Goal: Check status: Check status

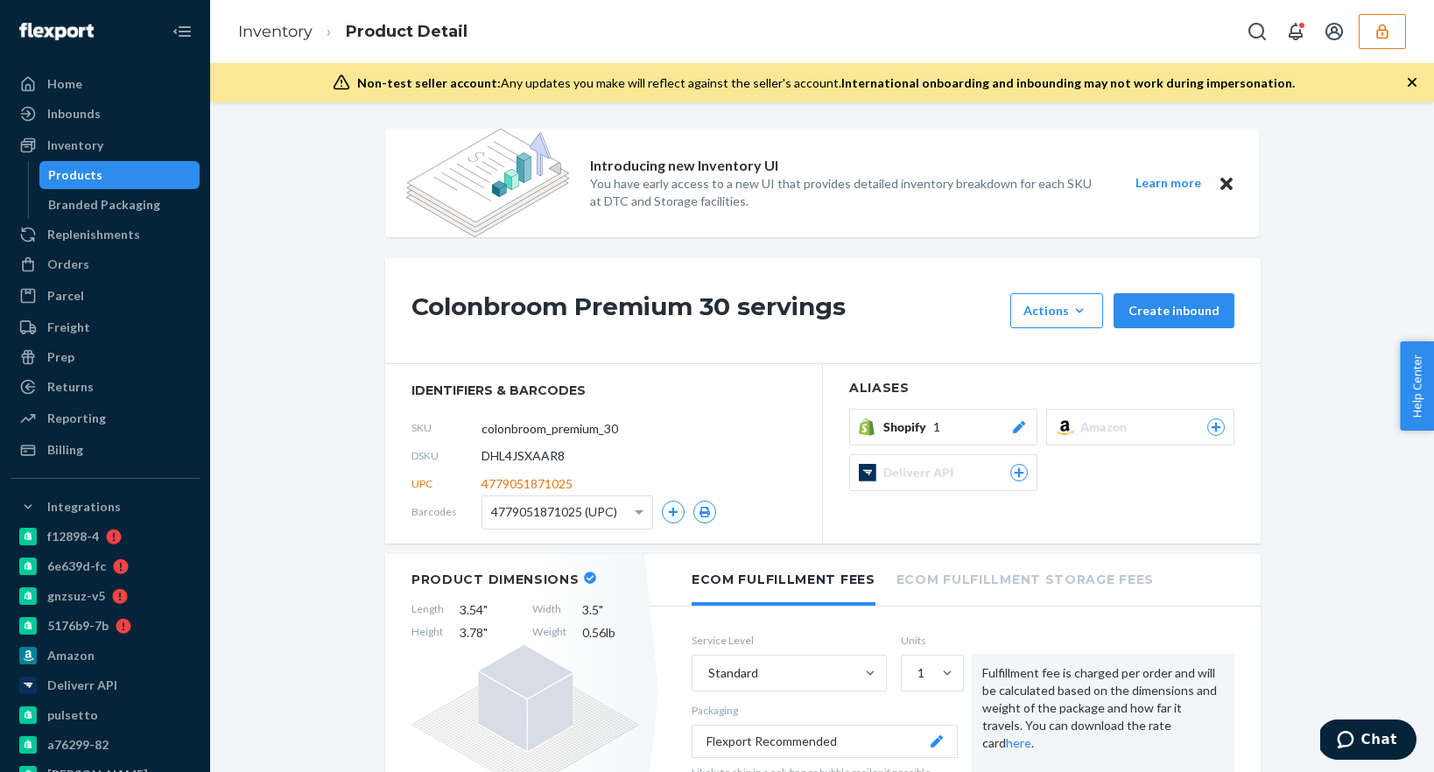
click at [596, 517] on span "4779051871025 (UPC)" at bounding box center [554, 512] width 126 height 30
click at [94, 158] on link "Inventory" at bounding box center [105, 145] width 189 height 28
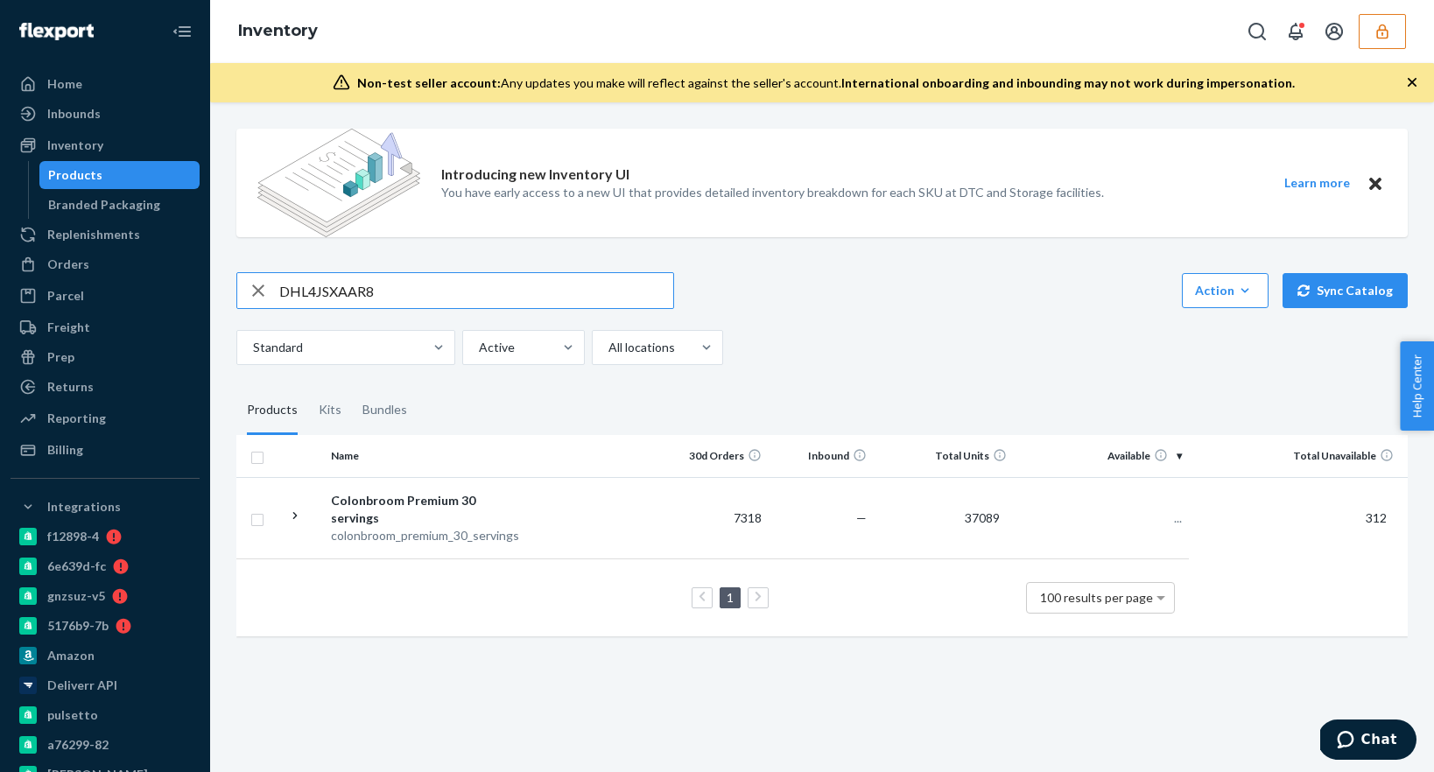
click at [318, 290] on input "DHL4JSXAAR8" at bounding box center [476, 290] width 394 height 35
type input "colonbroom"
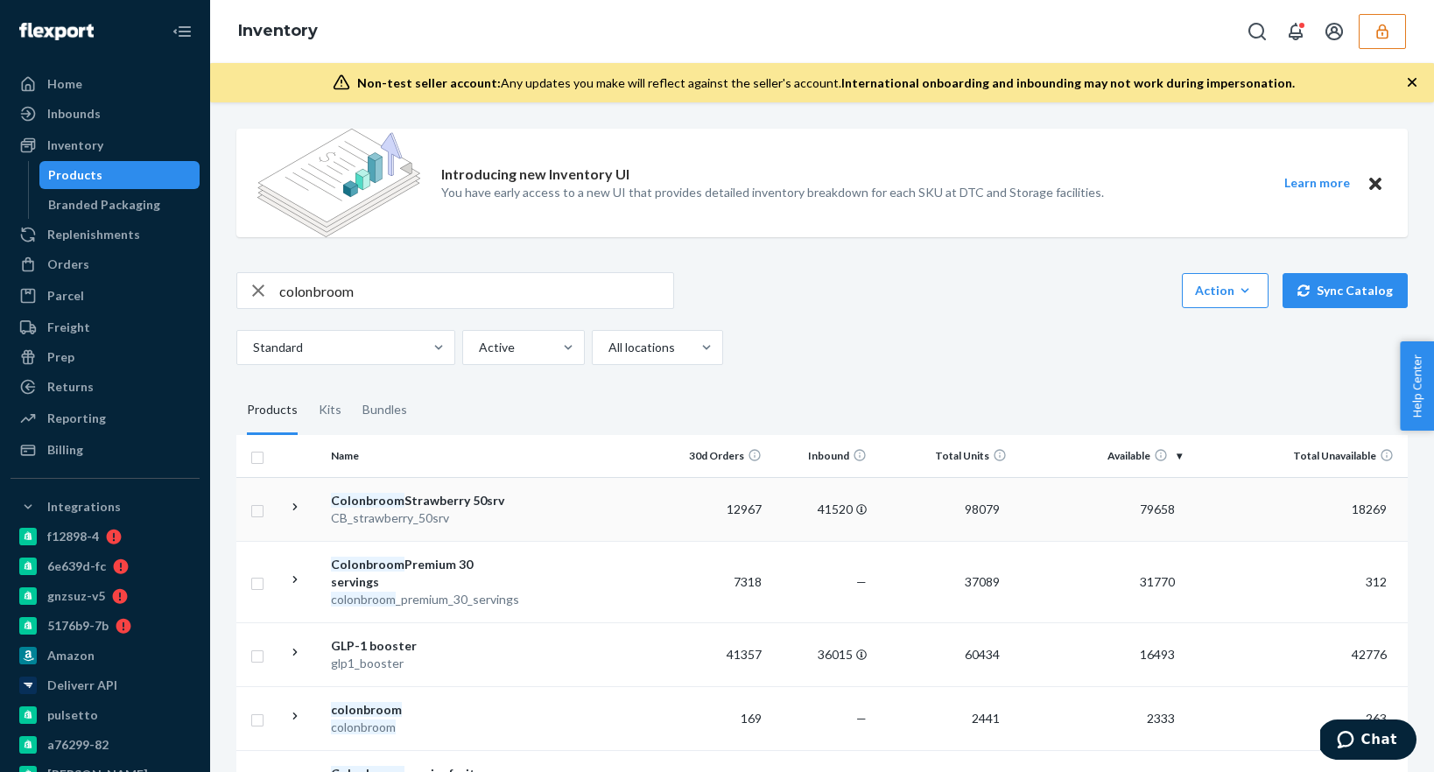
click at [439, 508] on div "Colonbroom Strawberry 50srv" at bounding box center [422, 501] width 183 height 18
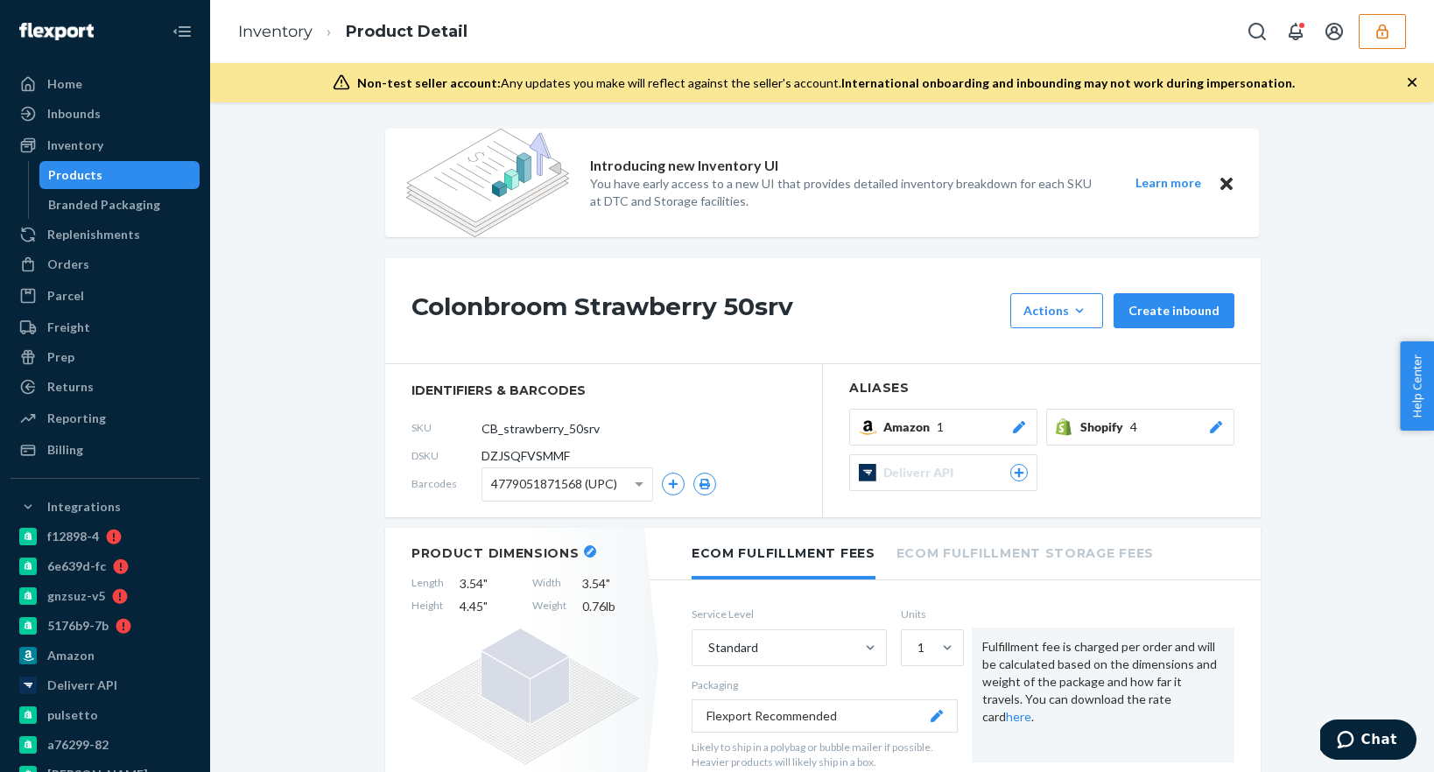
click at [618, 487] on div "4779051871568 (UPC)" at bounding box center [567, 484] width 170 height 32
